Goal: Task Accomplishment & Management: Manage account settings

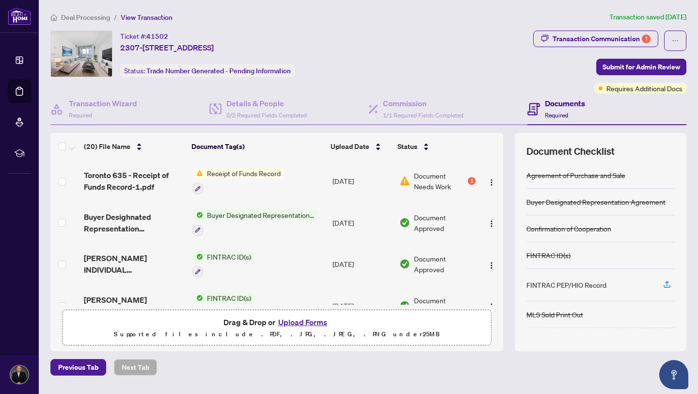
click at [433, 178] on span "Document Needs Work" at bounding box center [440, 180] width 52 height 21
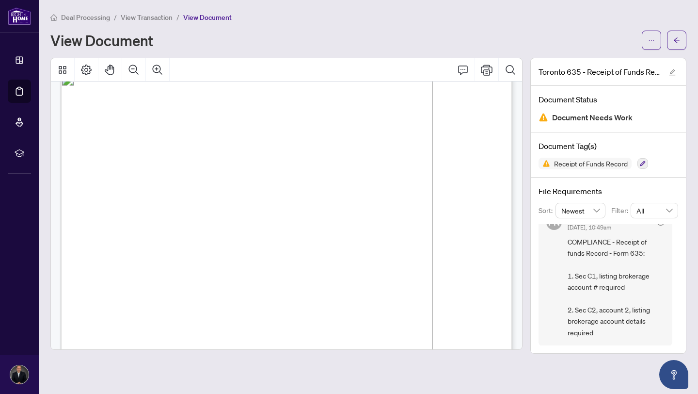
scroll to position [607, 0]
click at [244, 181] on span "transaction and that functions as an account for the Funds:" at bounding box center [167, 183] width 154 height 7
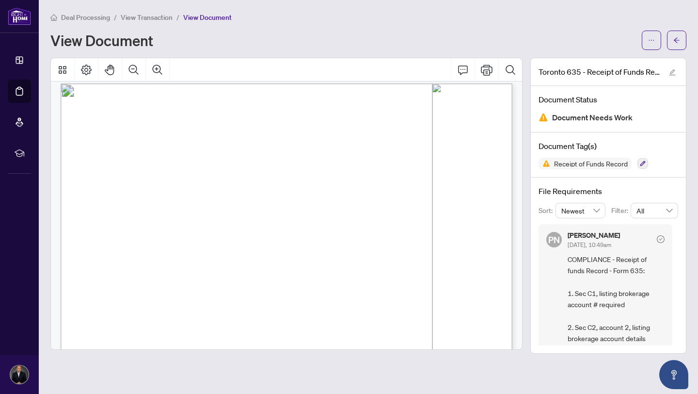
scroll to position [17, 0]
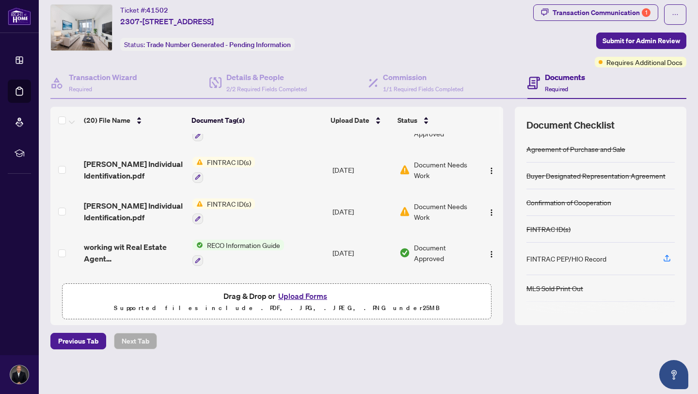
scroll to position [666, 0]
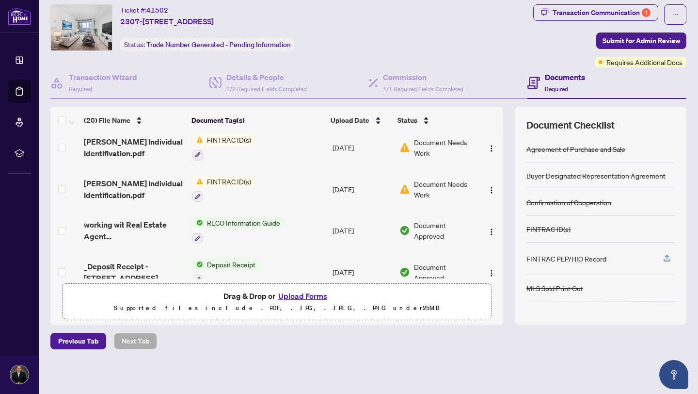
click at [302, 291] on button "Upload Forms" at bounding box center [302, 295] width 55 height 13
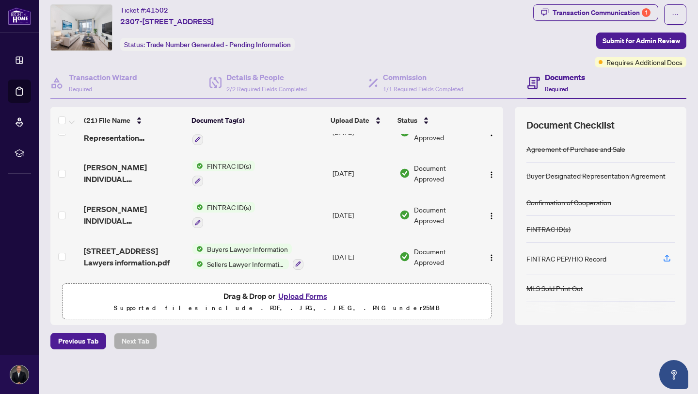
scroll to position [0, 0]
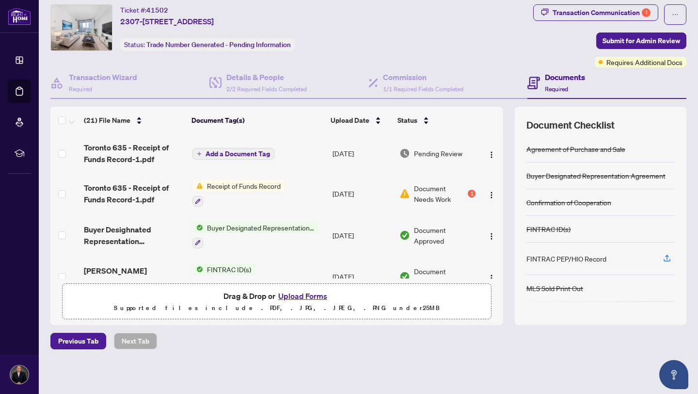
click at [442, 151] on span "Pending Review" at bounding box center [438, 153] width 48 height 11
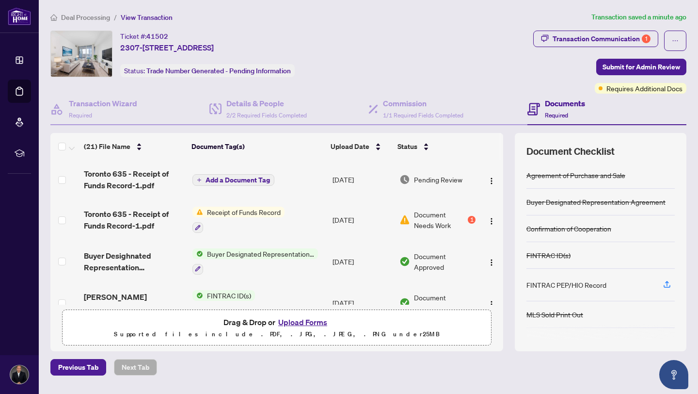
click at [427, 217] on span "Document Needs Work" at bounding box center [440, 219] width 52 height 21
